Goal: Task Accomplishment & Management: Manage account settings

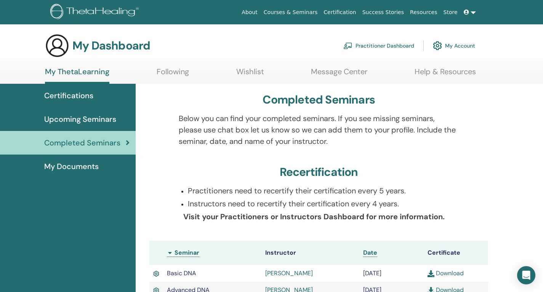
click at [386, 42] on link "Practitioner Dashboard" at bounding box center [378, 45] width 71 height 17
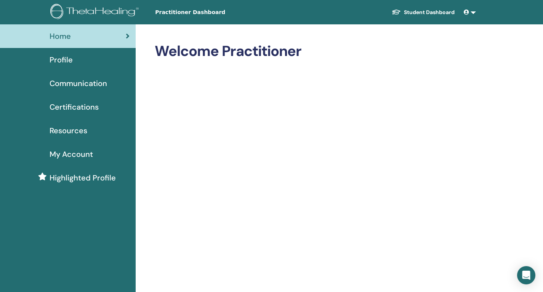
click at [59, 56] on span "Profile" at bounding box center [61, 59] width 23 height 11
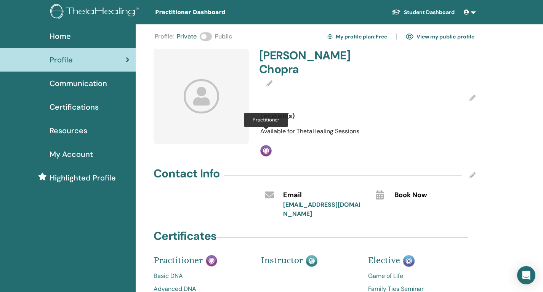
click at [267, 145] on img at bounding box center [265, 150] width 11 height 11
click at [472, 95] on icon at bounding box center [472, 98] width 6 height 6
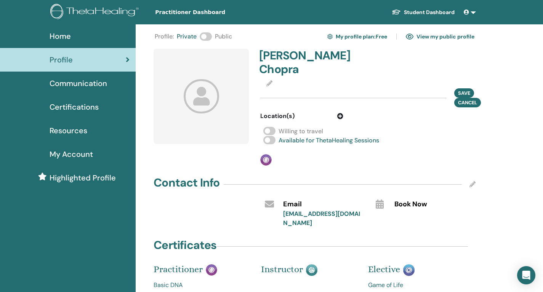
click at [264, 79] on div at bounding box center [367, 83] width 215 height 9
click at [270, 80] on icon at bounding box center [269, 83] width 6 height 6
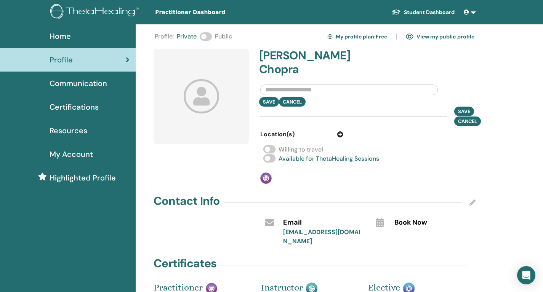
click at [207, 38] on span at bounding box center [206, 36] width 12 height 8
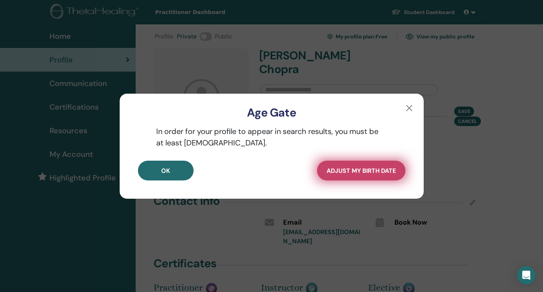
click at [369, 169] on span "Adjust my Birth Date" at bounding box center [360, 171] width 69 height 8
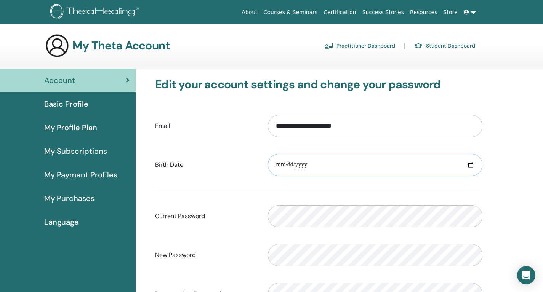
click at [278, 163] on input "date" at bounding box center [375, 165] width 214 height 22
click at [291, 166] on input "date" at bounding box center [375, 165] width 214 height 22
click at [301, 162] on input "date" at bounding box center [375, 165] width 214 height 22
click at [281, 163] on input "**********" at bounding box center [375, 165] width 214 height 22
click at [291, 161] on input "**********" at bounding box center [375, 165] width 214 height 22
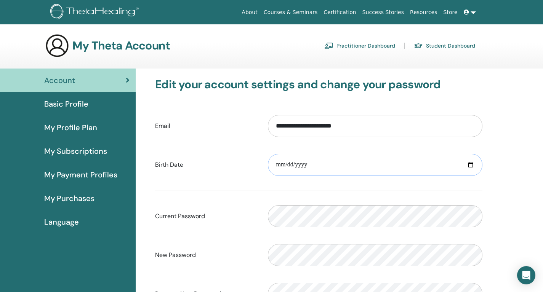
type input "**********"
click at [352, 207] on div "Please enter a valid password" at bounding box center [375, 216] width 226 height 33
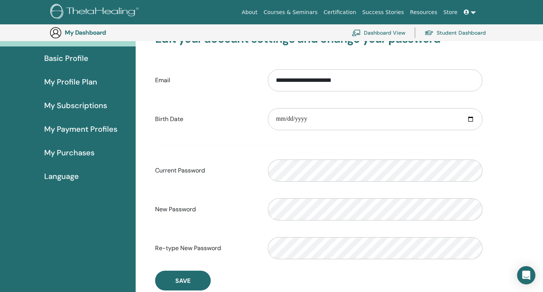
scroll to position [63, 0]
click at [193, 284] on button "Save" at bounding box center [183, 280] width 56 height 20
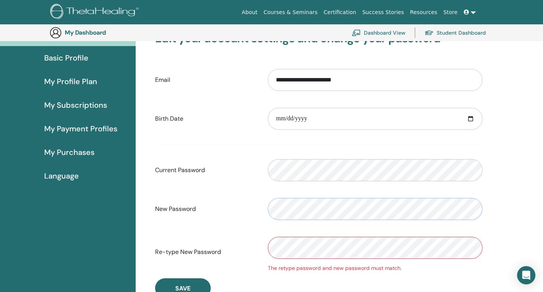
click at [176, 203] on div "New Password" at bounding box center [318, 209] width 339 height 33
click at [193, 252] on div "Re-type New Password The retype password and new password must match." at bounding box center [318, 252] width 339 height 41
click at [188, 288] on span "Save" at bounding box center [182, 289] width 15 height 8
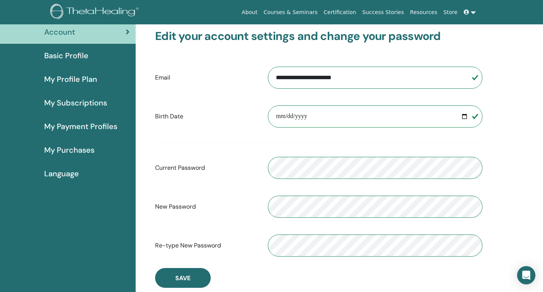
scroll to position [53, 0]
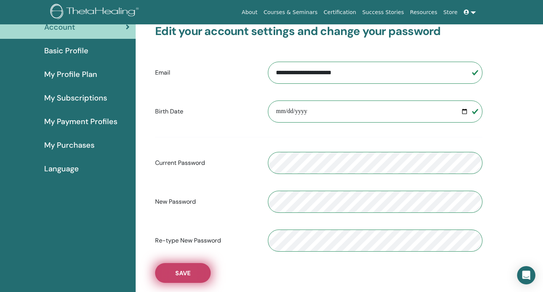
click at [192, 278] on button "Save" at bounding box center [183, 273] width 56 height 20
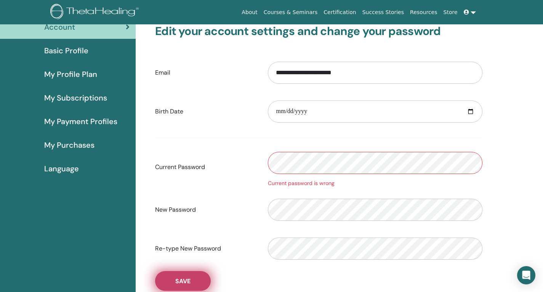
click at [197, 278] on button "Save" at bounding box center [183, 281] width 56 height 20
click at [67, 53] on span "Basic Profile" at bounding box center [66, 50] width 44 height 11
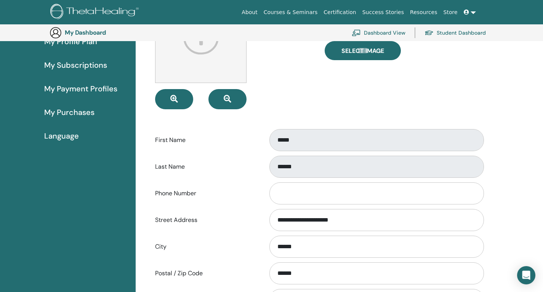
scroll to position [89, 0]
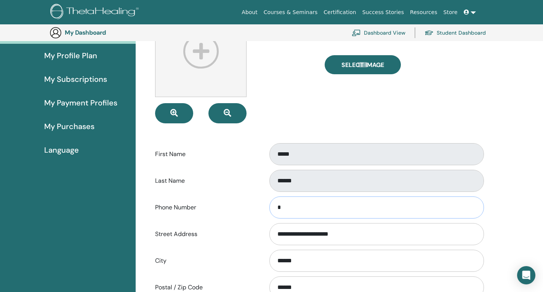
type input "**"
type input "**********"
click at [240, 227] on label "Street Address" at bounding box center [205, 234] width 113 height 14
click at [269, 227] on input "**********" at bounding box center [376, 234] width 214 height 22
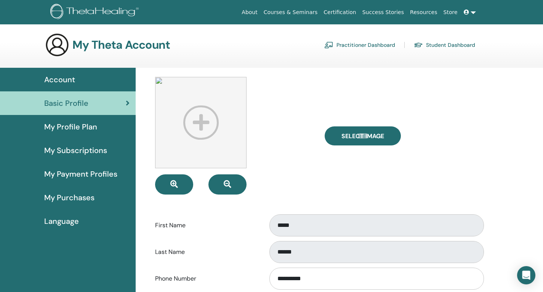
scroll to position [0, 0]
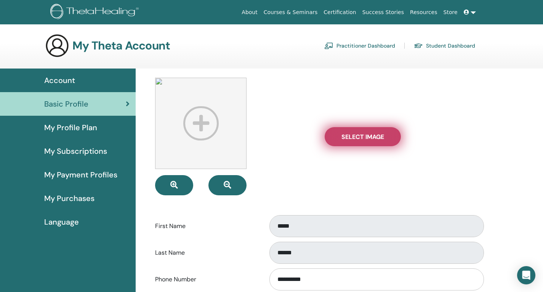
click at [341, 136] on span "Select Image" at bounding box center [362, 137] width 43 height 8
click at [358, 136] on input "Select Image" at bounding box center [363, 136] width 10 height 5
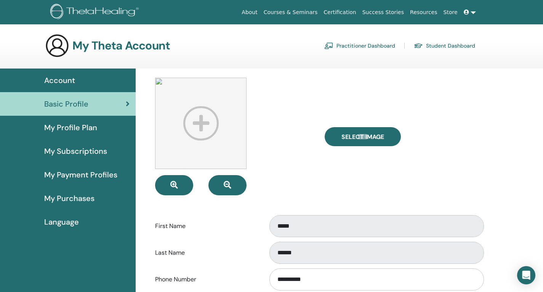
click at [61, 130] on span "My Profile Plan" at bounding box center [70, 127] width 53 height 11
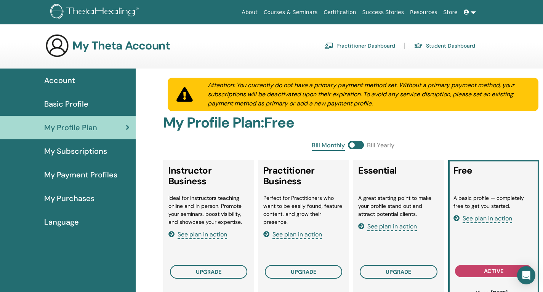
click at [108, 146] on div "My Subscriptions" at bounding box center [67, 150] width 123 height 11
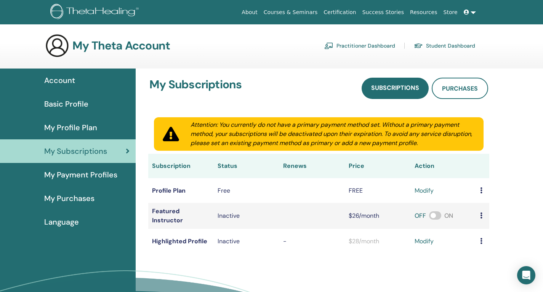
click at [99, 180] on span "My Payment Profiles" at bounding box center [80, 174] width 73 height 11
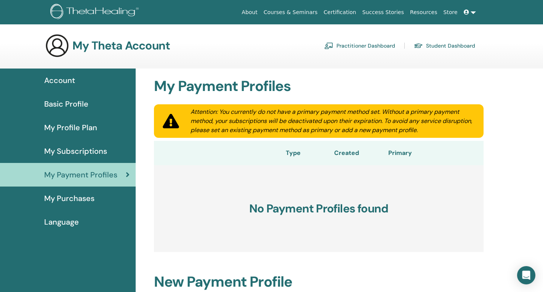
click at [96, 197] on div "My Purchases" at bounding box center [67, 198] width 123 height 11
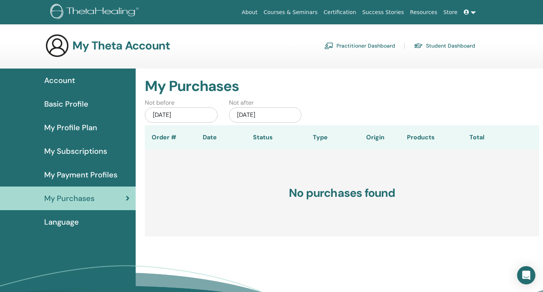
click at [90, 221] on div "Language" at bounding box center [67, 221] width 123 height 11
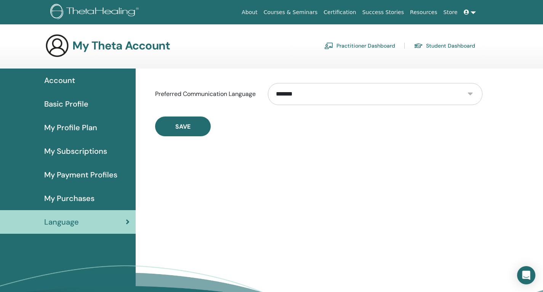
click at [98, 108] on div "Basic Profile" at bounding box center [67, 103] width 123 height 11
